Goal: Task Accomplishment & Management: Manage account settings

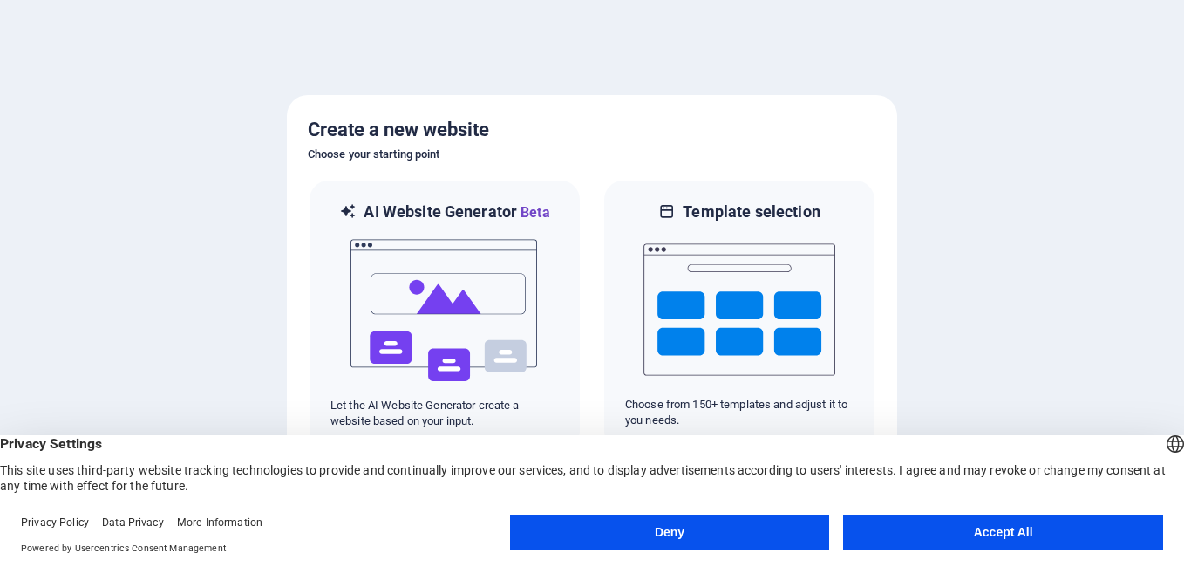
click at [749, 534] on button "Deny" at bounding box center [670, 531] width 320 height 35
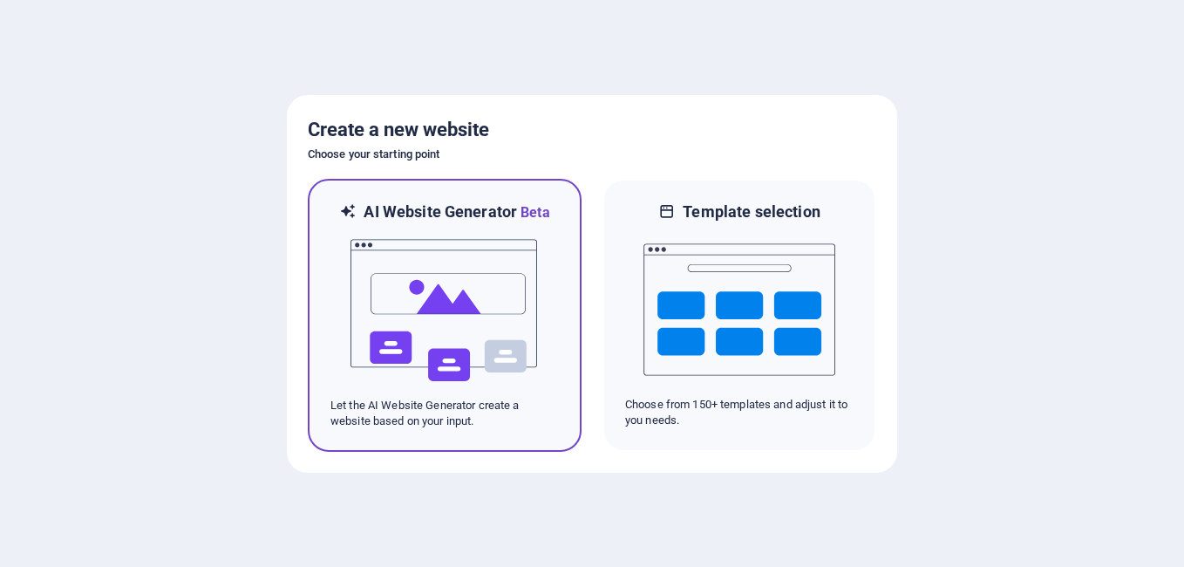
click at [492, 432] on div "AI Website Generator Beta Let the AI Website Generator create a website based o…" at bounding box center [445, 315] width 274 height 273
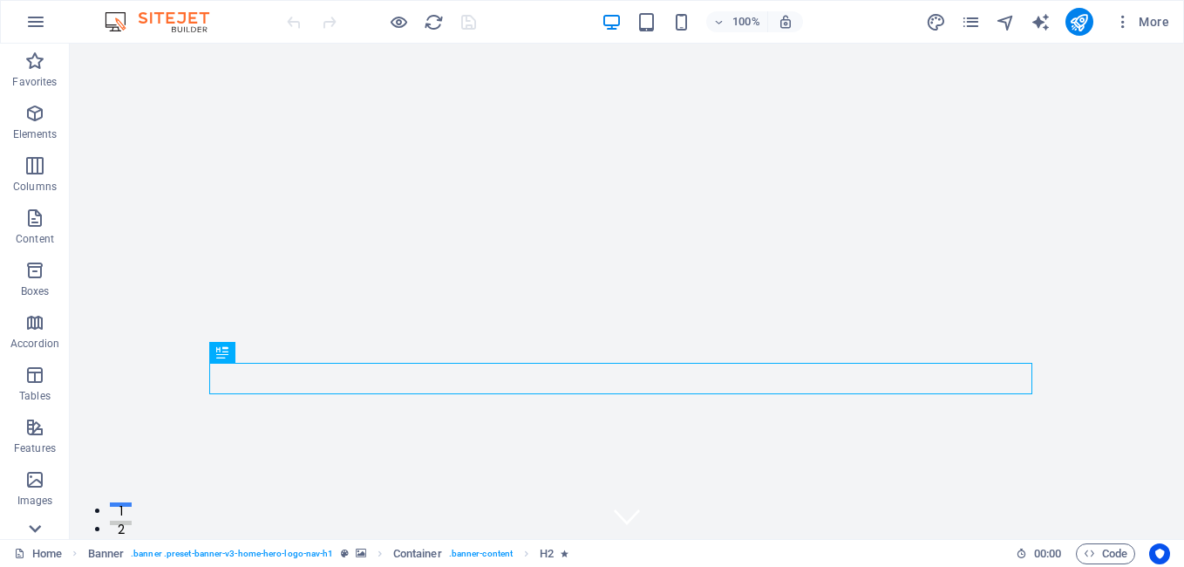
click at [32, 528] on icon at bounding box center [35, 529] width 12 height 8
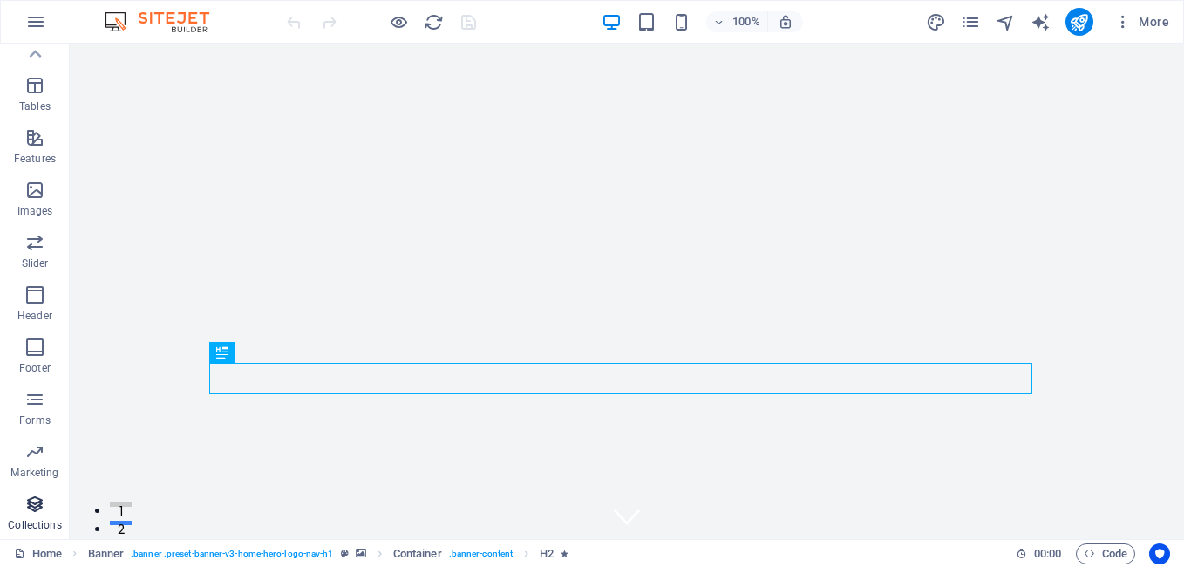
click at [32, 527] on p "Collections" at bounding box center [34, 525] width 53 height 14
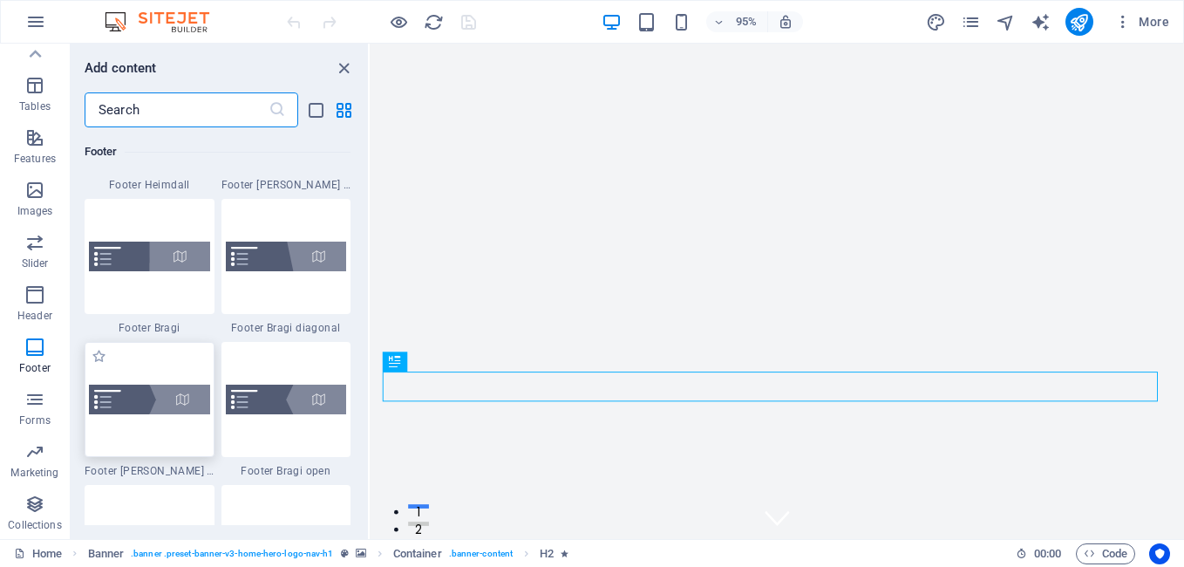
scroll to position [11338, 0]
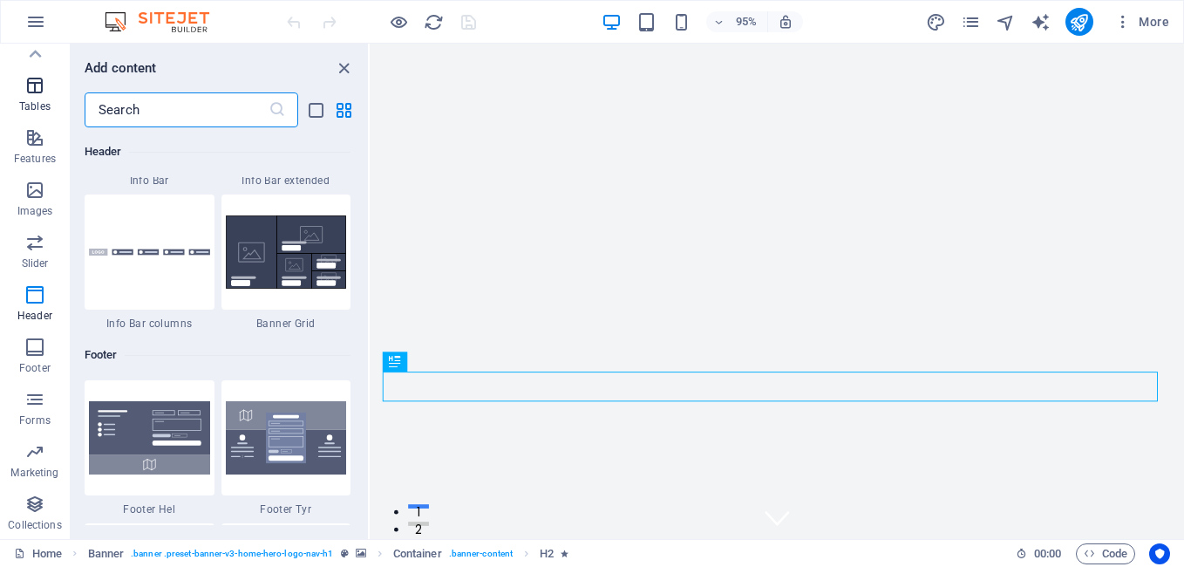
click at [22, 91] on span "Tables" at bounding box center [35, 96] width 70 height 42
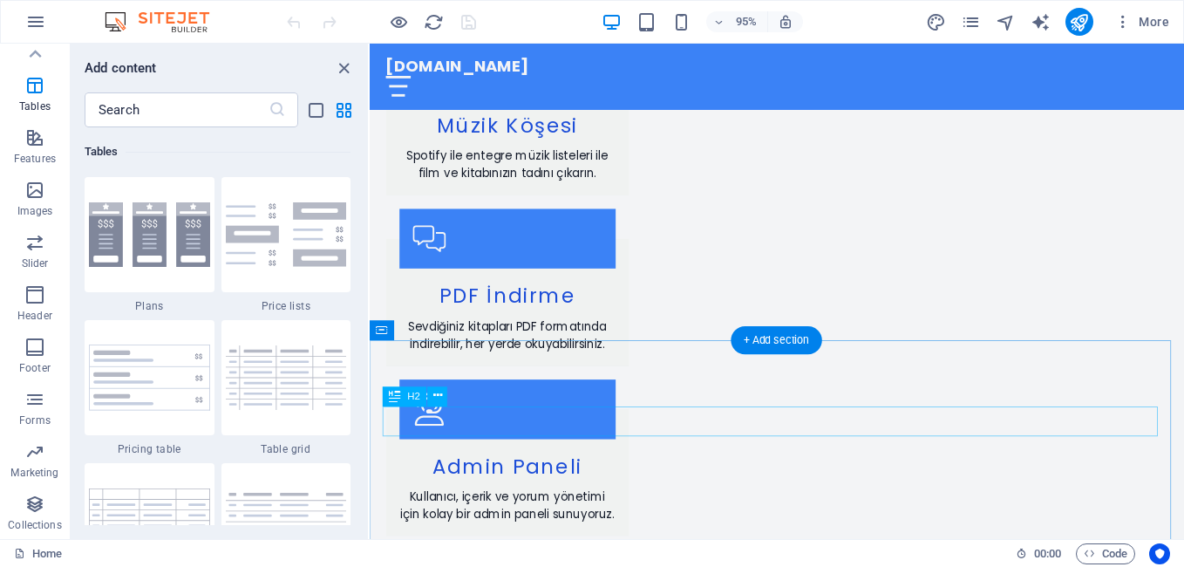
scroll to position [2032, 0]
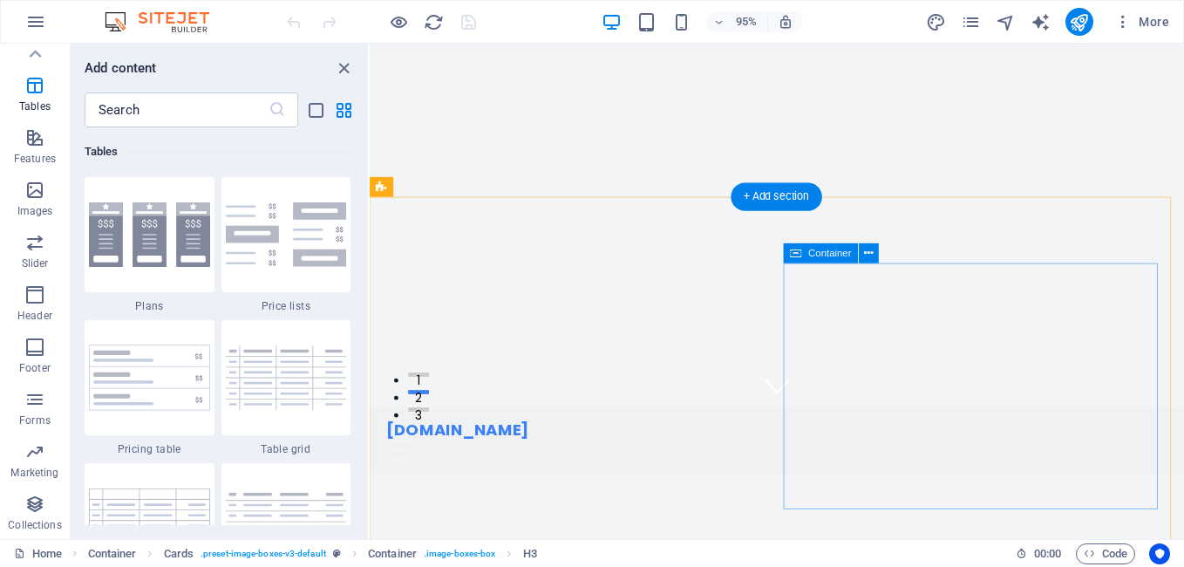
scroll to position [0, 0]
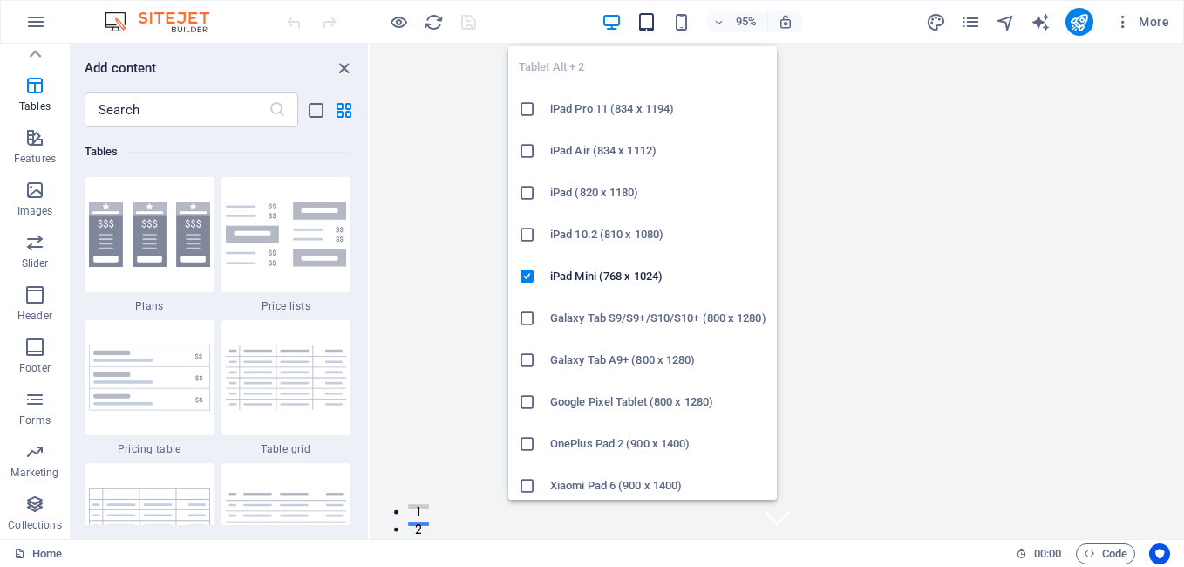
click at [641, 30] on icon "button" at bounding box center [646, 22] width 20 height 20
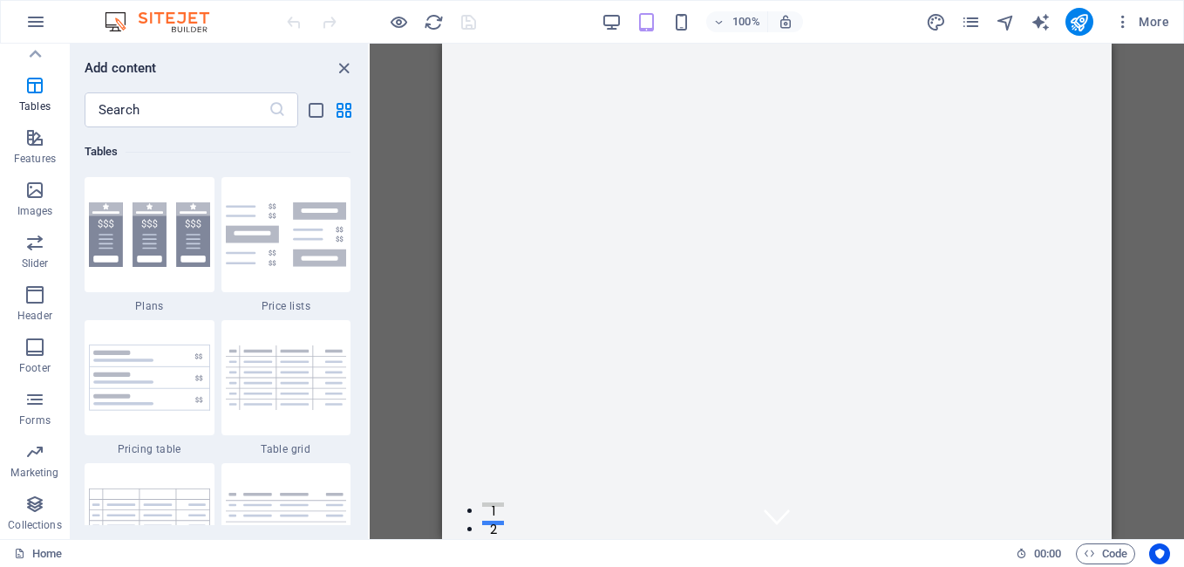
click at [548, 15] on div "100% More" at bounding box center [729, 22] width 893 height 28
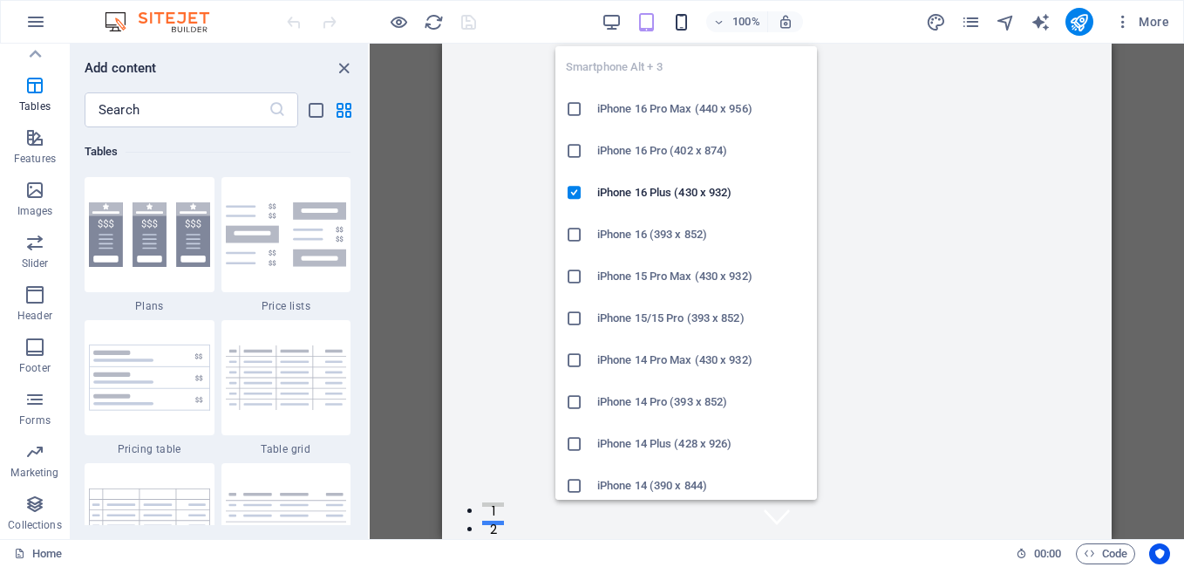
click at [676, 26] on icon "button" at bounding box center [681, 22] width 20 height 20
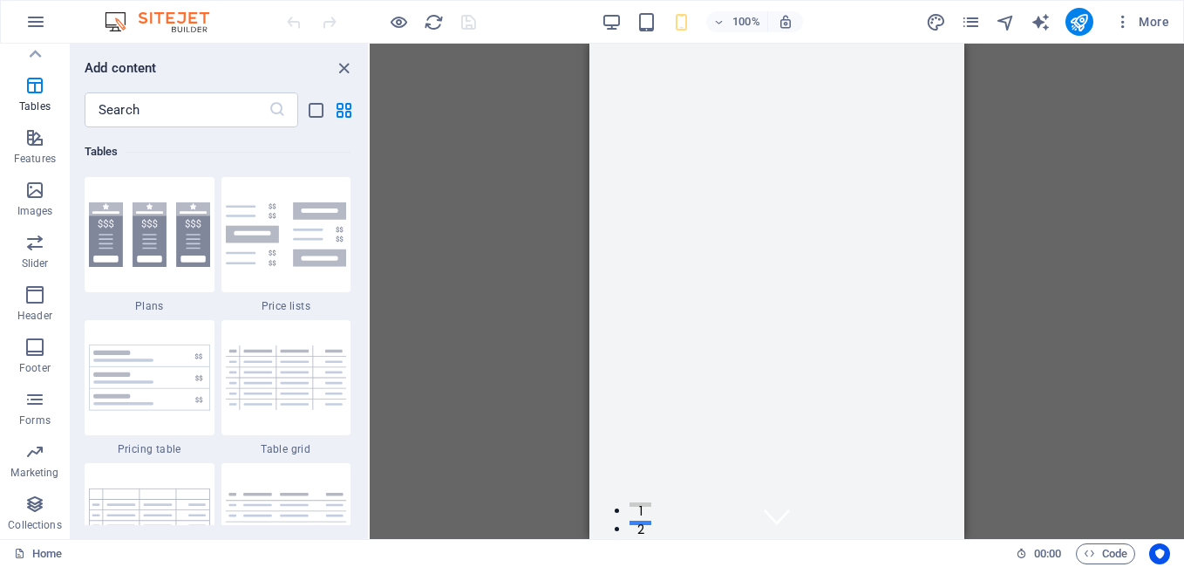
click at [563, 30] on div "100% More" at bounding box center [729, 22] width 893 height 28
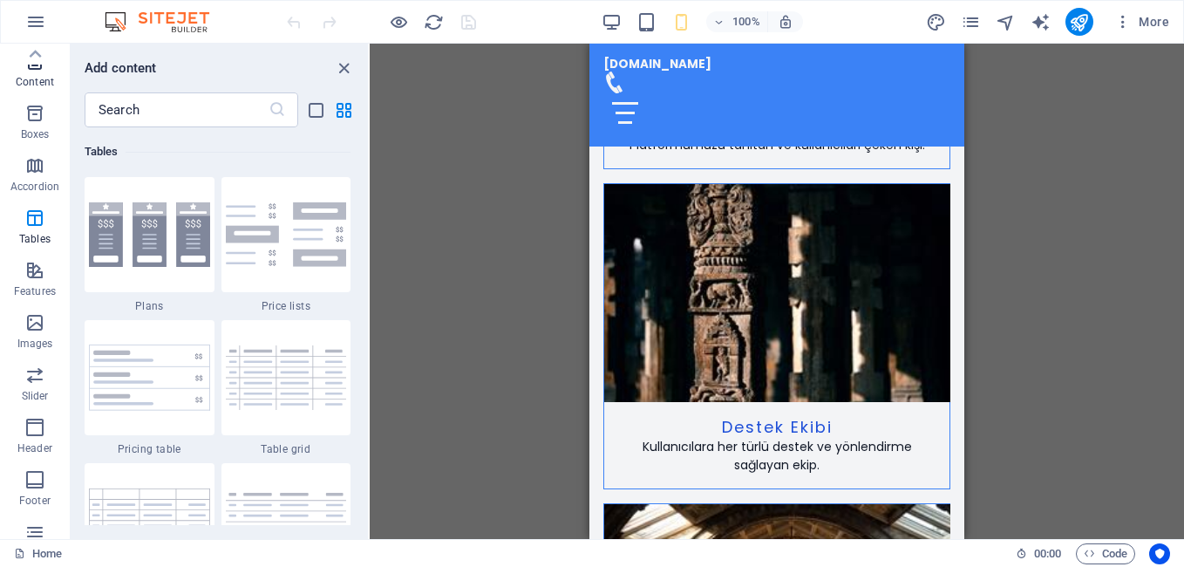
scroll to position [115, 0]
click at [37, 22] on icon "button" at bounding box center [35, 21] width 21 height 21
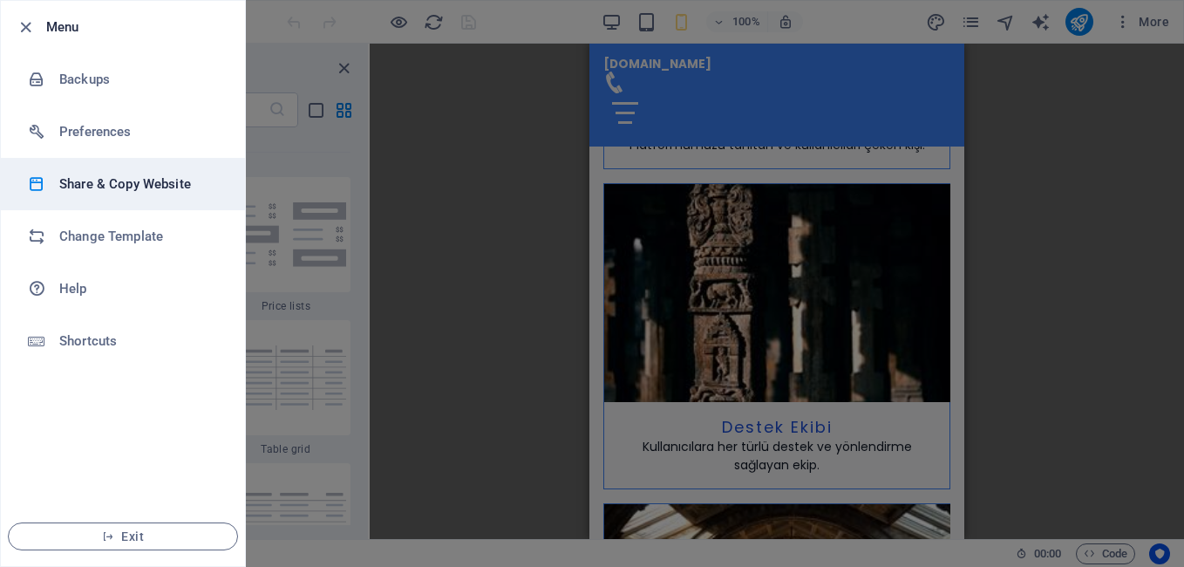
click at [107, 185] on h6 "Share & Copy Website" at bounding box center [139, 183] width 161 height 21
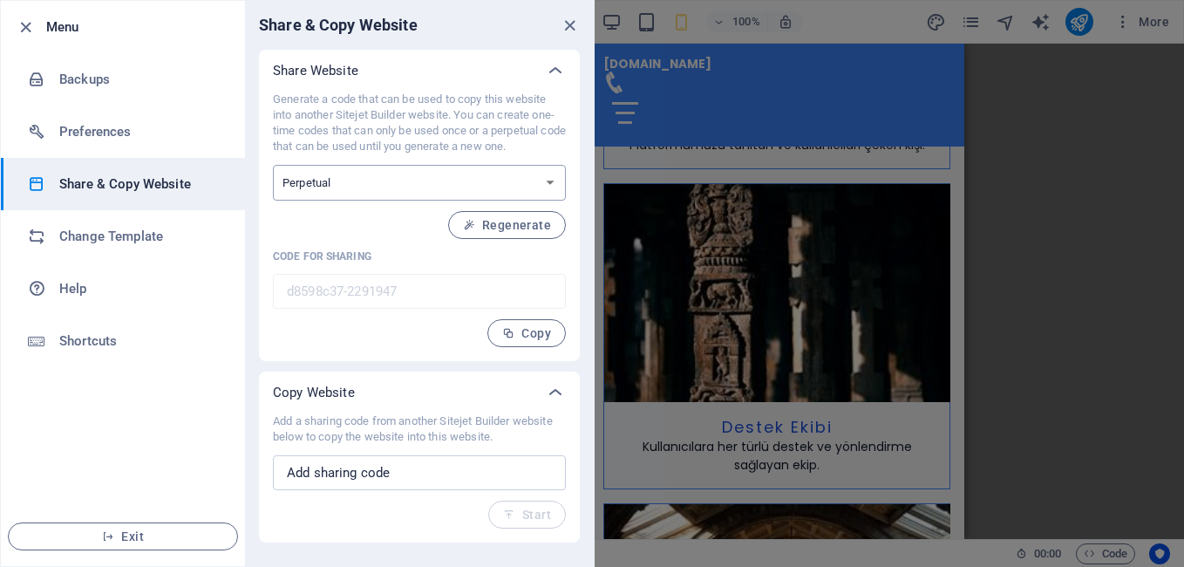
click at [377, 185] on select "One-time Perpetual" at bounding box center [419, 183] width 293 height 36
click at [377, 186] on select "One-time Perpetual" at bounding box center [419, 183] width 293 height 36
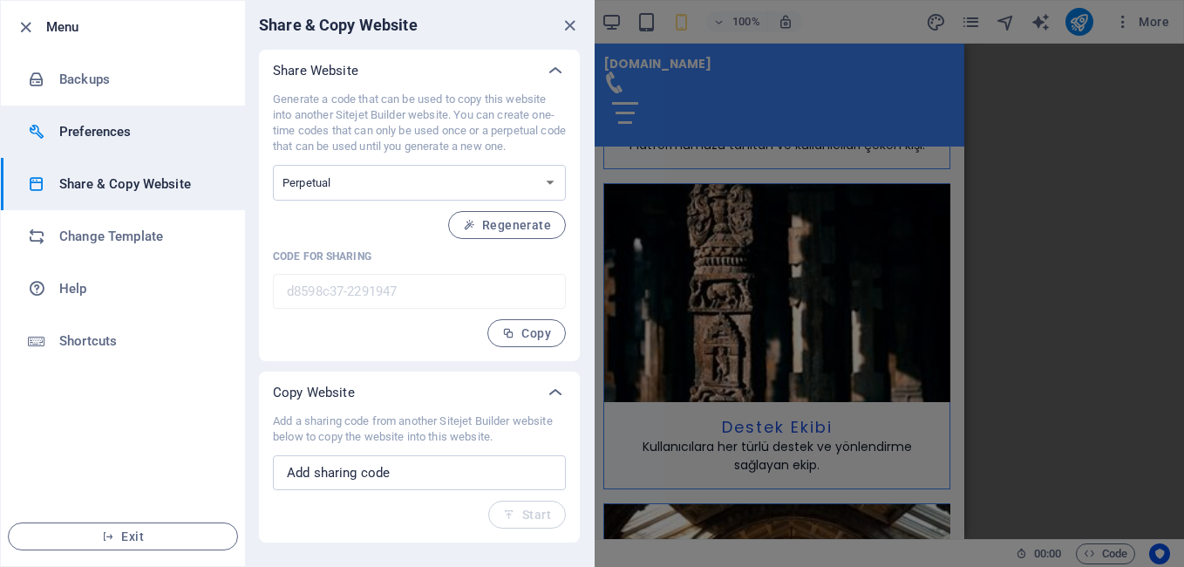
click at [105, 121] on h6 "Preferences" at bounding box center [139, 131] width 161 height 21
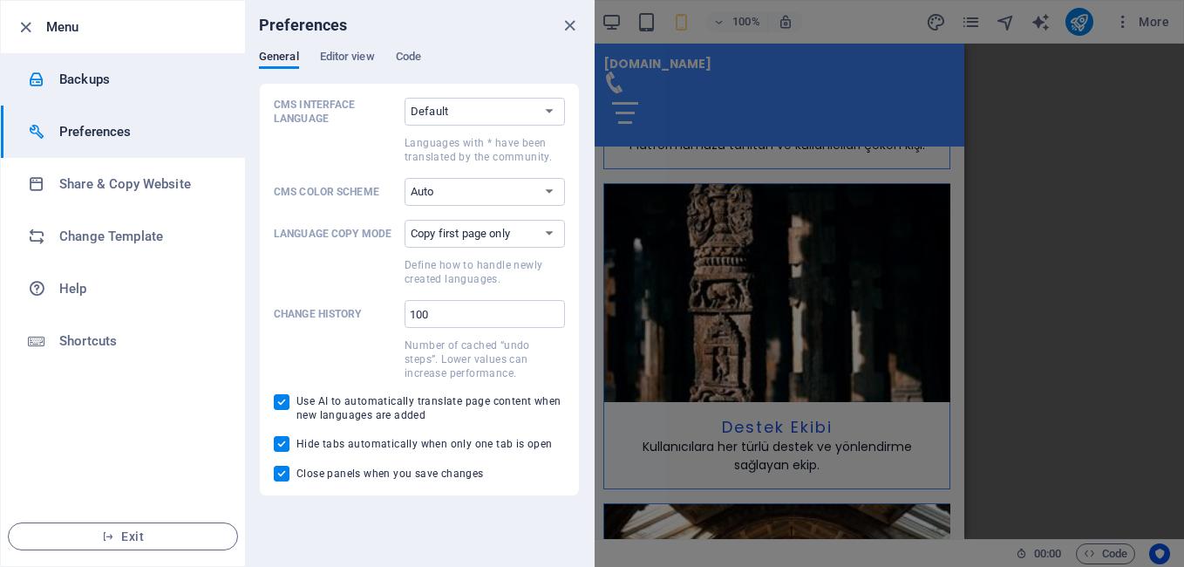
click at [112, 88] on h6 "Backups" at bounding box center [139, 79] width 161 height 21
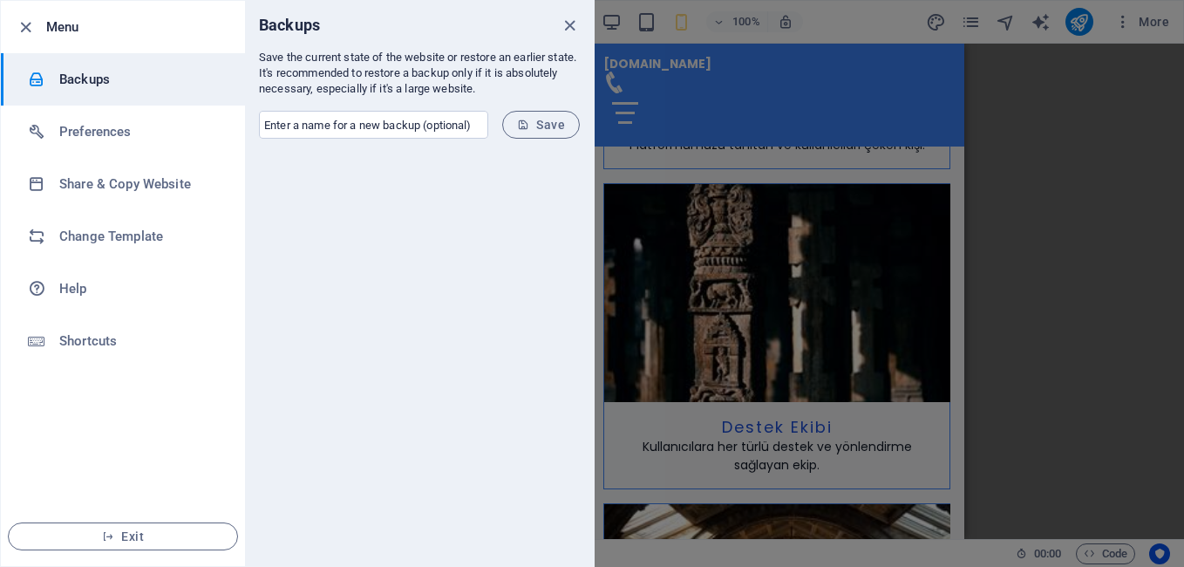
click at [17, 15] on li "Menu" at bounding box center [123, 27] width 244 height 52
click at [16, 30] on icon "button" at bounding box center [26, 27] width 20 height 20
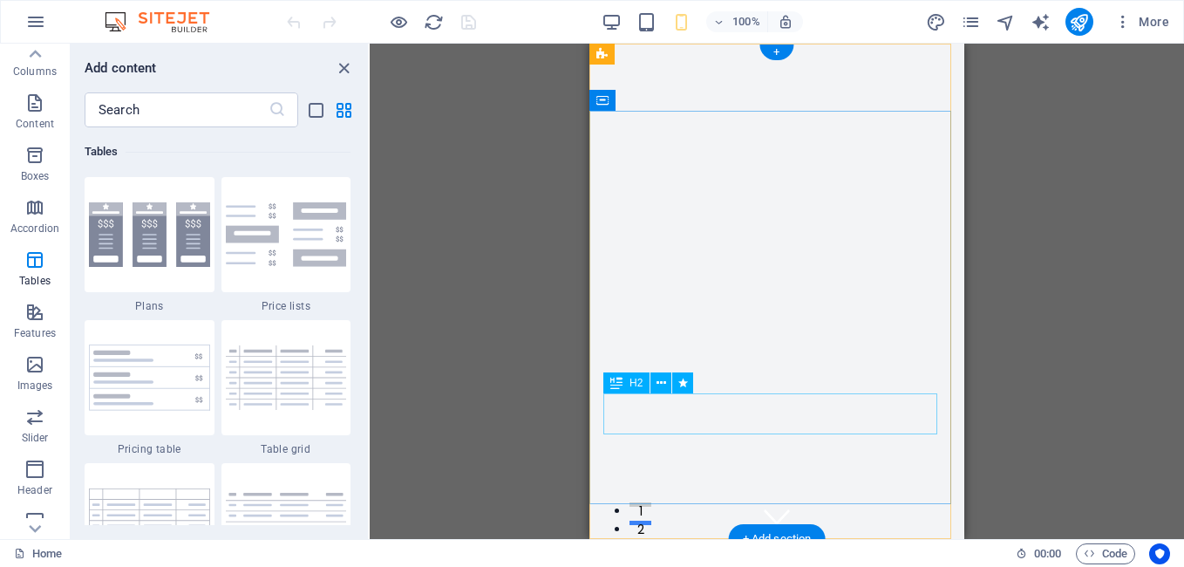
scroll to position [174, 0]
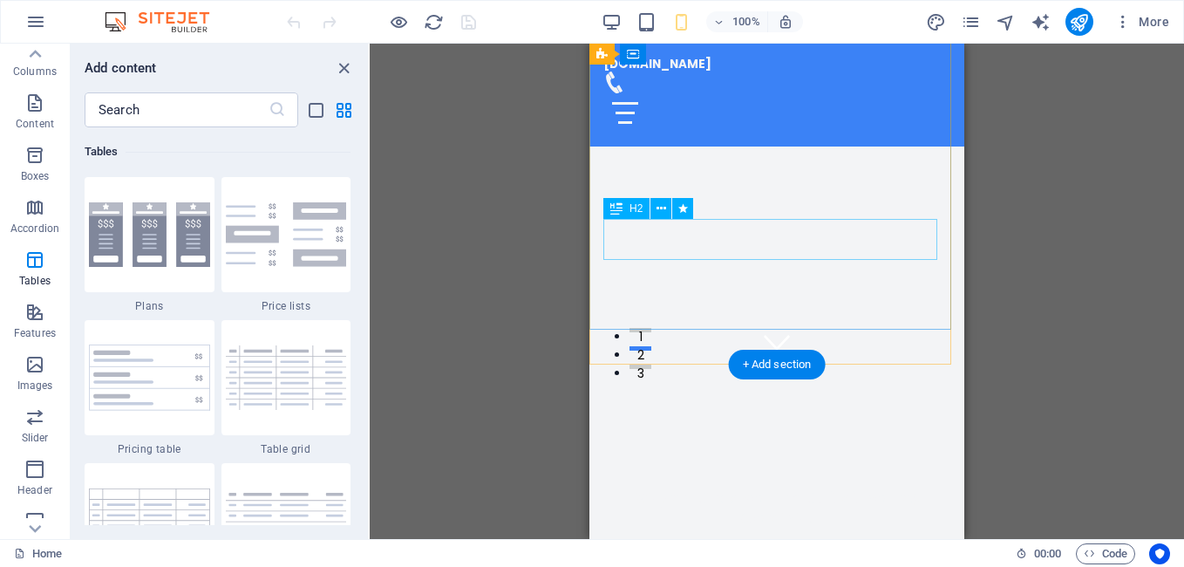
click at [814, 487] on div "Vizyon Kitap ve Film Kulübü'ne Hoş Geldiniz!" at bounding box center [776, 507] width 347 height 41
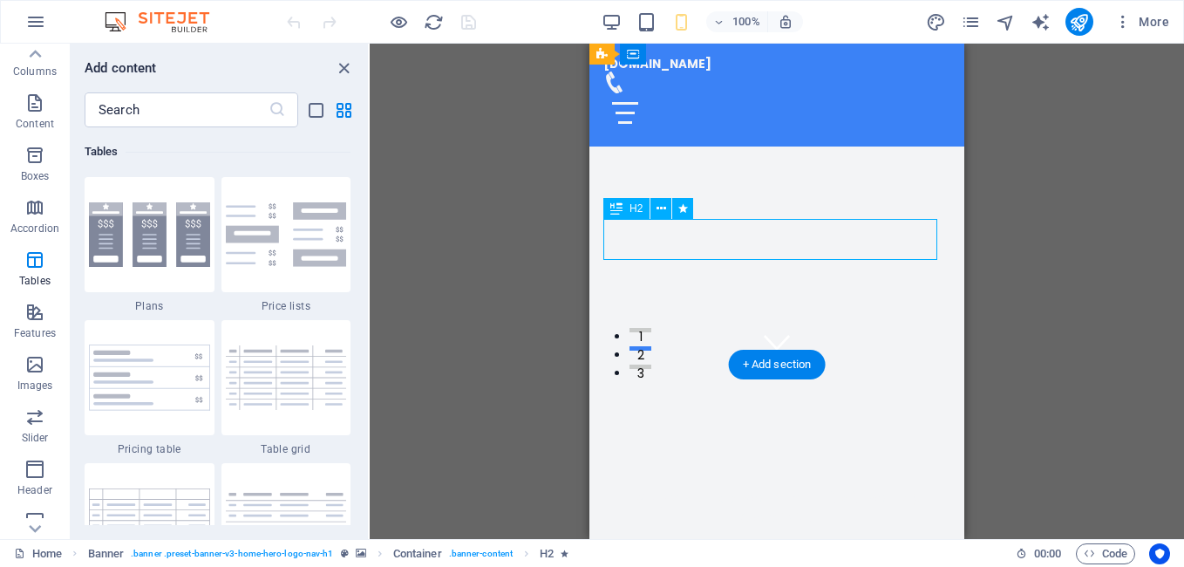
click at [814, 487] on div "Vizyon Kitap ve Film Kulübü'ne Hoş Geldiniz!" at bounding box center [776, 507] width 347 height 41
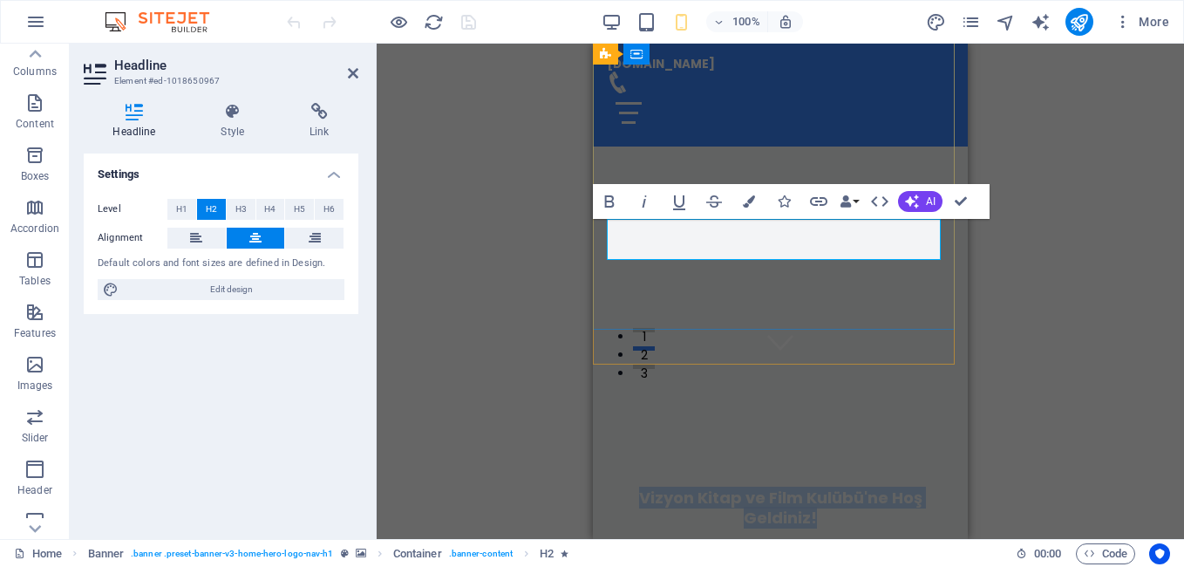
click at [848, 487] on h2 "Vizyon Kitap ve Film Kulübü'ne Hoş Geldiniz!" at bounding box center [780, 507] width 347 height 41
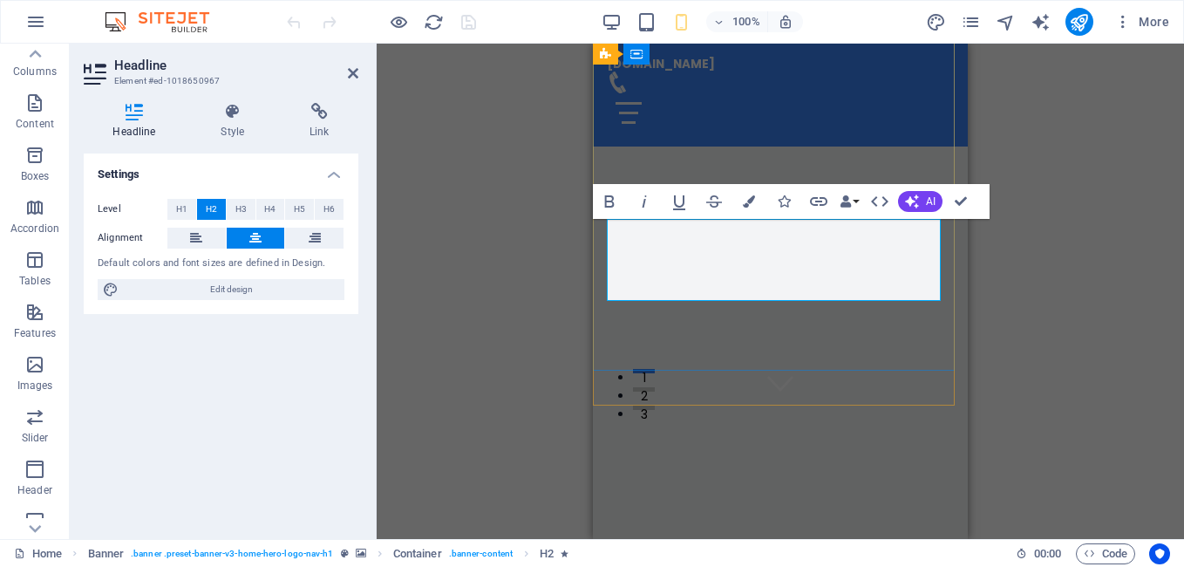
scroll to position [154, 0]
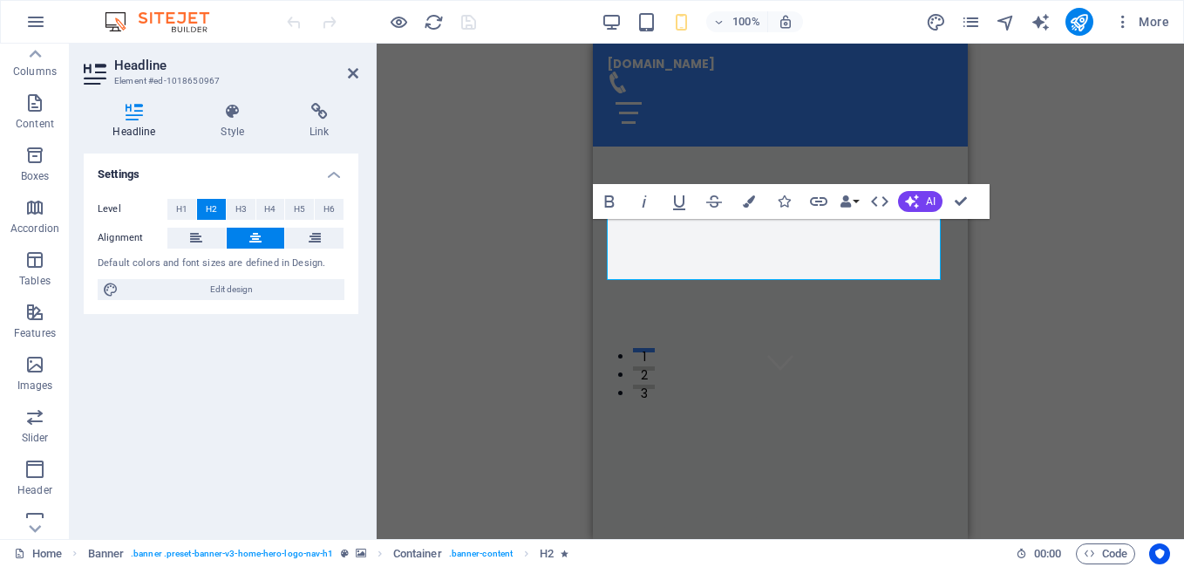
click at [1110, 263] on div "H2 Banner Banner Container Menu Bar Banner Logo Spacer Placeholder Image with t…" at bounding box center [780, 291] width 807 height 495
click at [927, 384] on div "Vizyon Kitap ve Film Kulübü'ne Hoş Geldiniz! Sitemiz yakında yayında olacak nas…" at bounding box center [780, 511] width 375 height 254
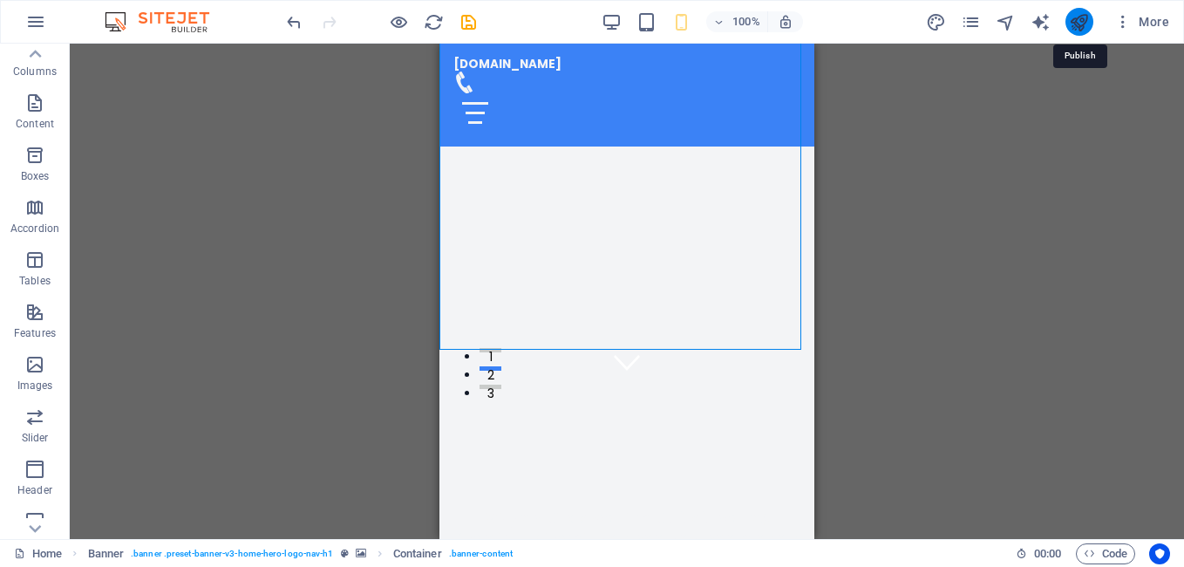
click at [1080, 15] on icon "publish" at bounding box center [1079, 22] width 20 height 20
checkbox input "false"
